Goal: Information Seeking & Learning: Learn about a topic

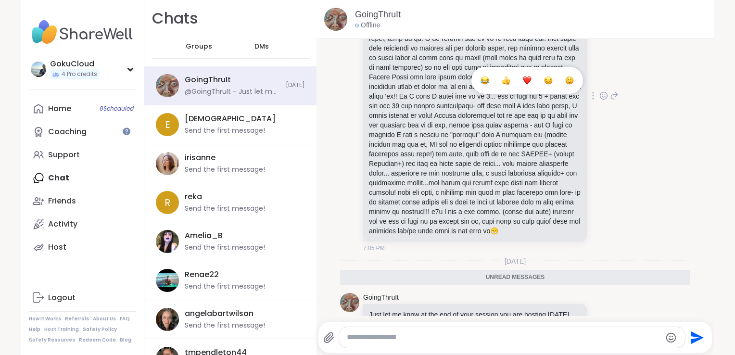
click at [523, 85] on div "Select Reaction: Heart" at bounding box center [527, 80] width 9 height 9
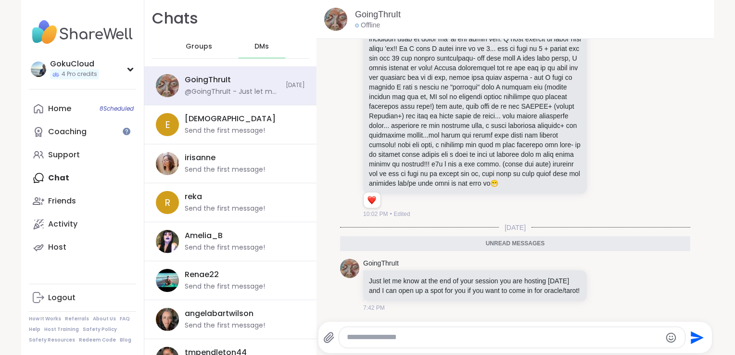
click at [383, 329] on div at bounding box center [512, 337] width 346 height 21
click at [382, 331] on div at bounding box center [512, 337] width 346 height 21
click at [382, 332] on textarea "Type your message" at bounding box center [504, 337] width 314 height 10
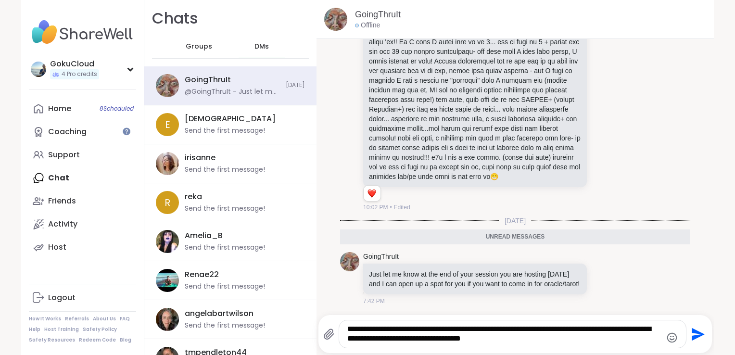
type textarea "**********"
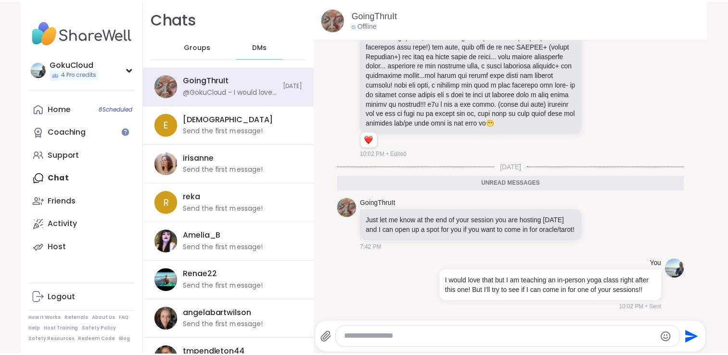
scroll to position [1493, 0]
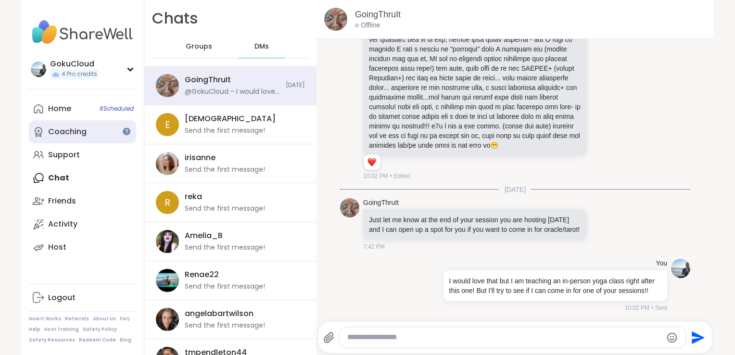
click at [57, 139] on link "Coaching" at bounding box center [82, 131] width 107 height 23
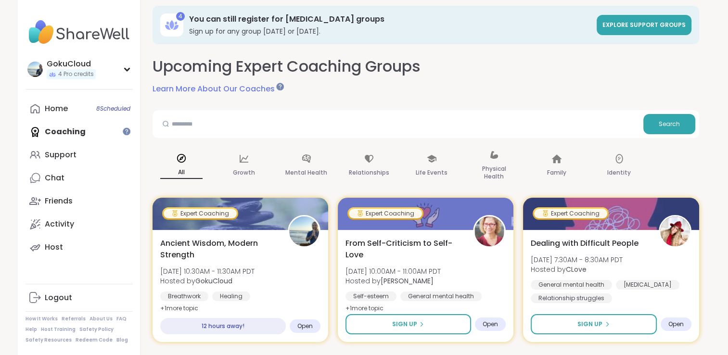
scroll to position [6, 0]
click at [278, 86] on div at bounding box center [280, 87] width 8 height 8
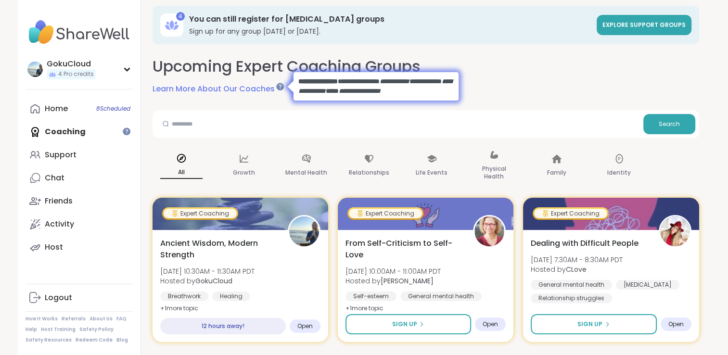
click at [501, 83] on div "Upcoming Expert Coaching Groups Learn More About Our Coaches" at bounding box center [425, 75] width 546 height 39
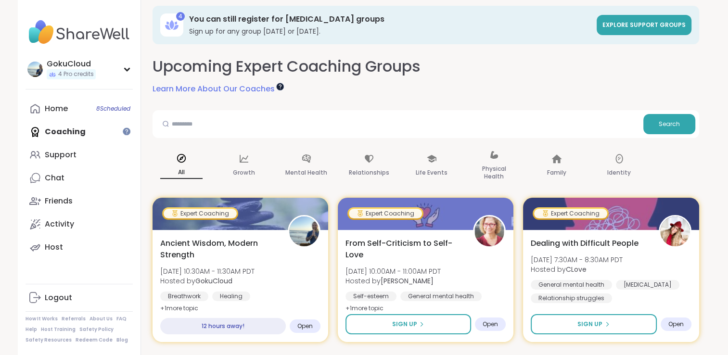
click at [278, 89] on div at bounding box center [280, 87] width 8 height 8
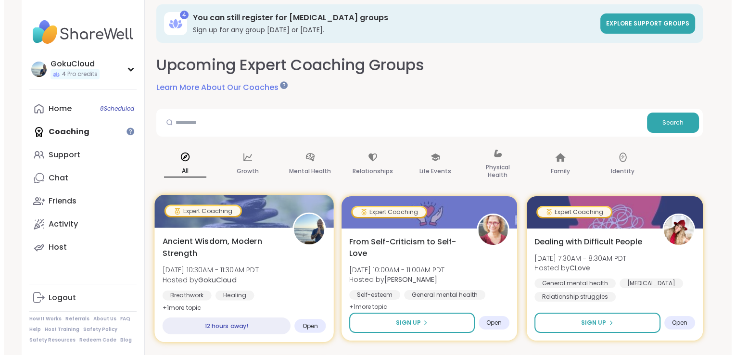
scroll to position [0, 0]
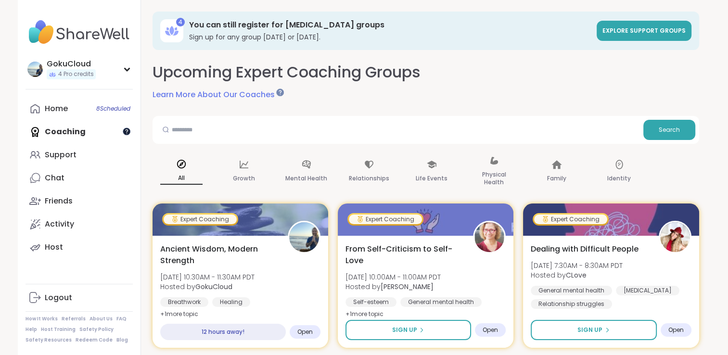
click at [123, 134] on div at bounding box center [127, 131] width 8 height 8
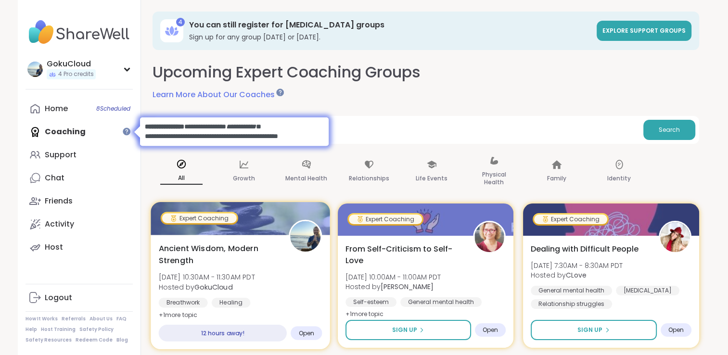
click at [273, 229] on div at bounding box center [240, 218] width 179 height 33
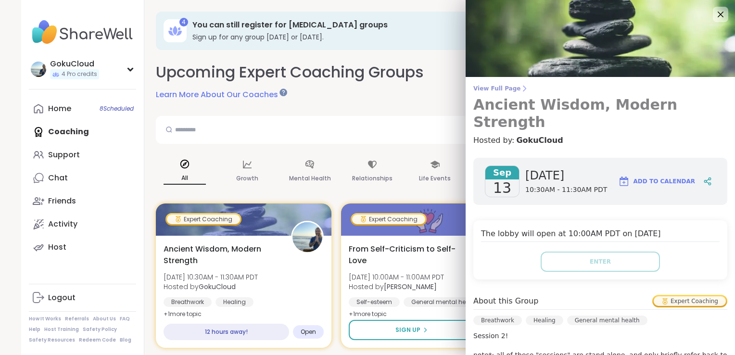
click at [493, 89] on span "View Full Page" at bounding box center [600, 89] width 254 height 8
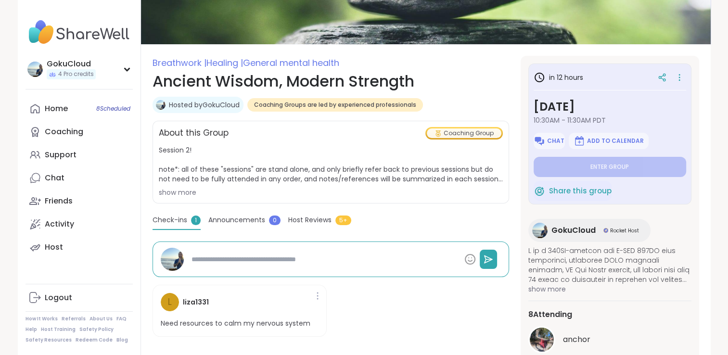
scroll to position [79, 0]
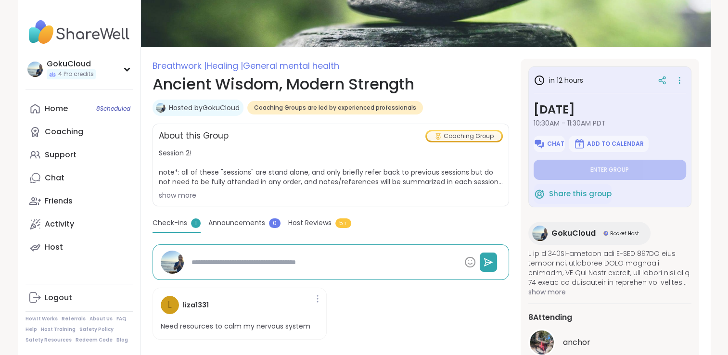
click at [184, 195] on div "show more" at bounding box center [331, 195] width 344 height 10
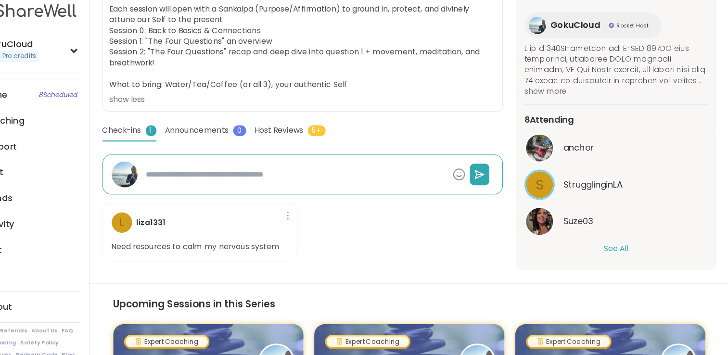
scroll to position [257, 0]
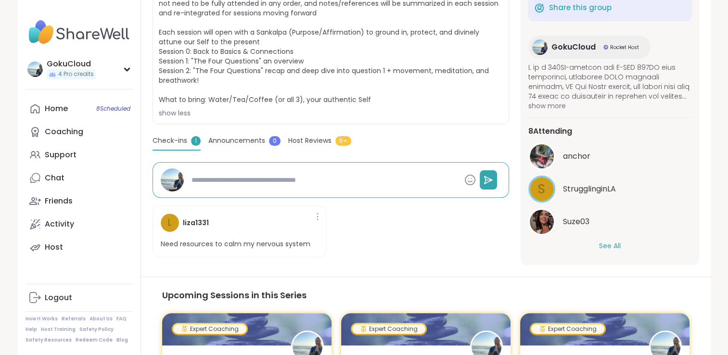
click at [600, 250] on button "See All" at bounding box center [610, 246] width 22 height 10
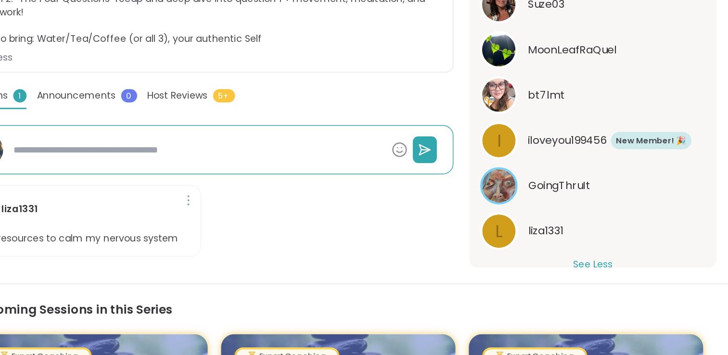
click at [576, 146] on span "bt7lmt" at bounding box center [576, 141] width 26 height 12
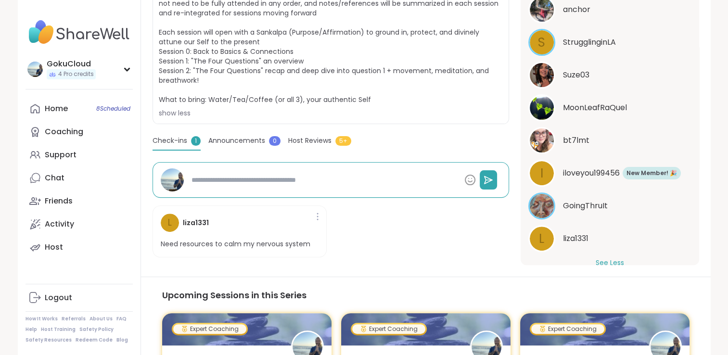
type textarea "*"
